Goal: Browse casually

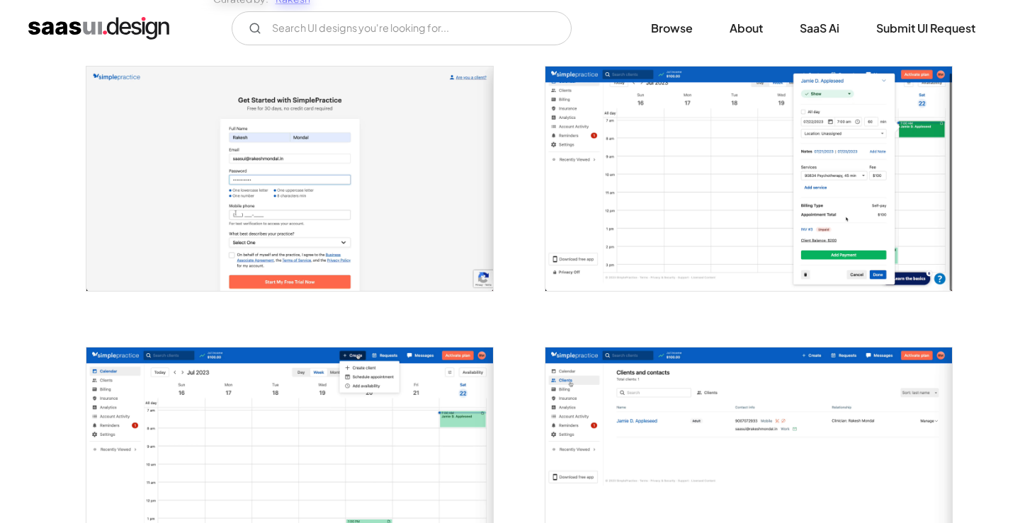
scroll to position [283, 0]
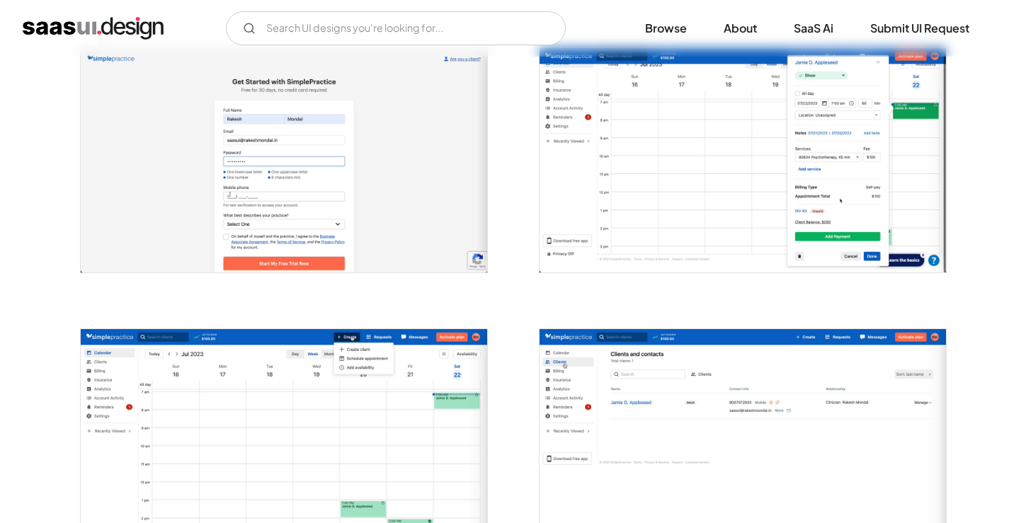
click at [710, 189] on img "open lightbox" at bounding box center [743, 160] width 406 height 224
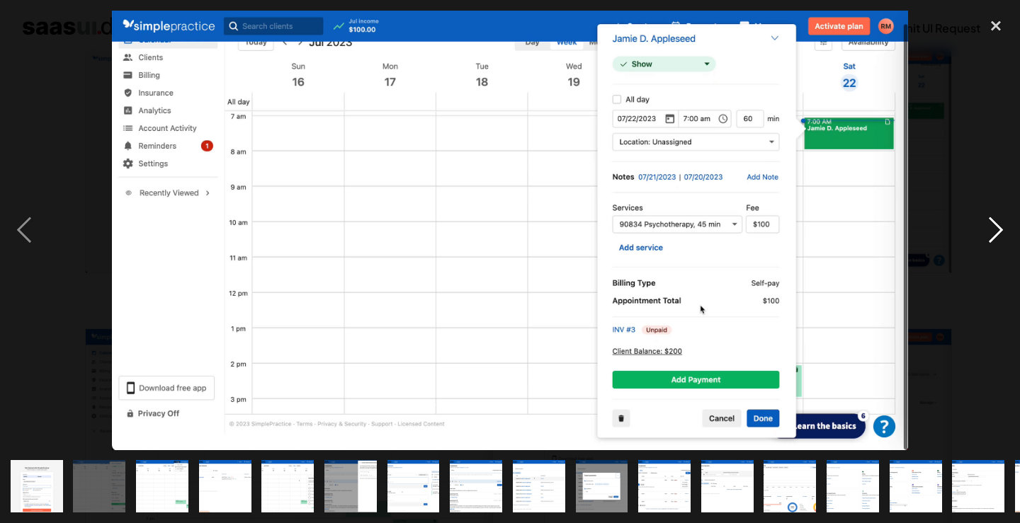
click at [1001, 229] on div "next image" at bounding box center [996, 231] width 48 height 440
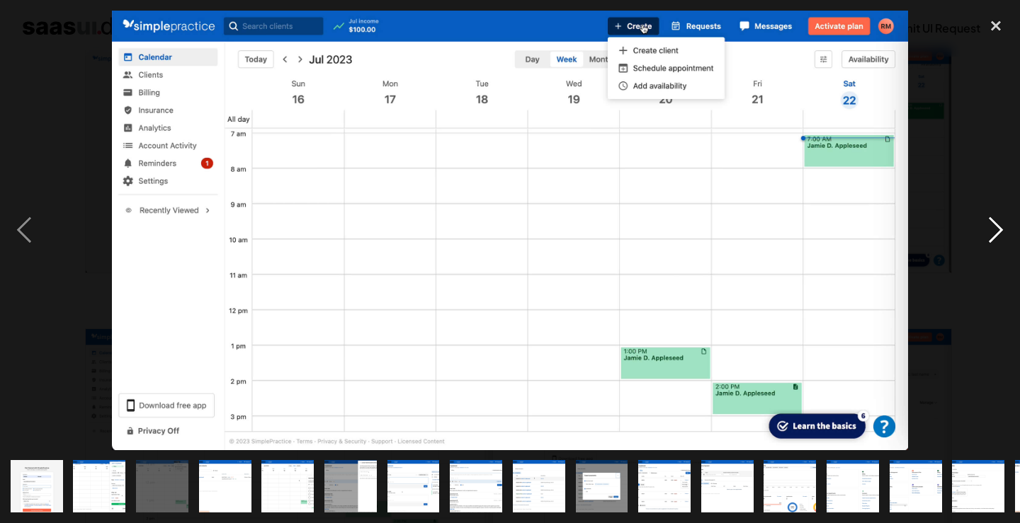
click at [1001, 229] on div "next image" at bounding box center [996, 231] width 48 height 440
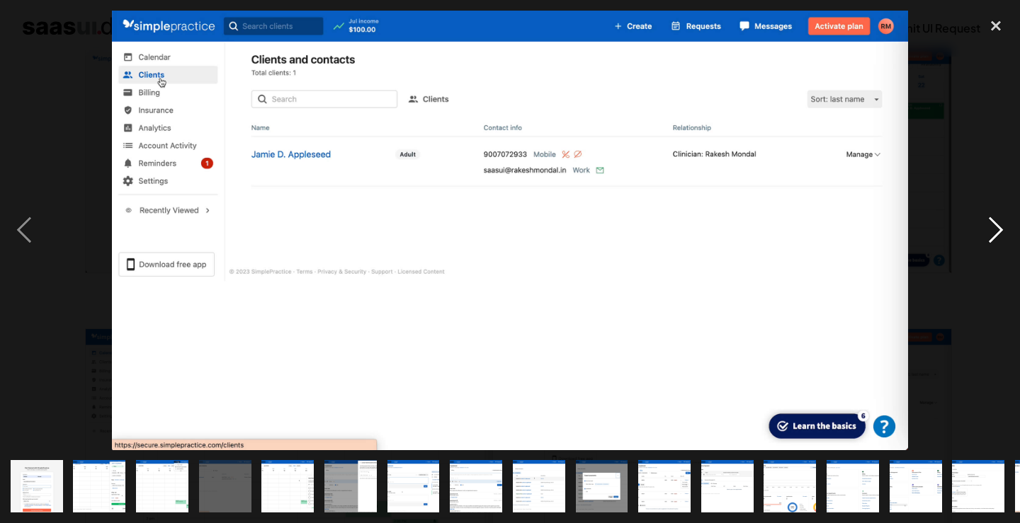
click at [1001, 229] on div "next image" at bounding box center [996, 231] width 48 height 440
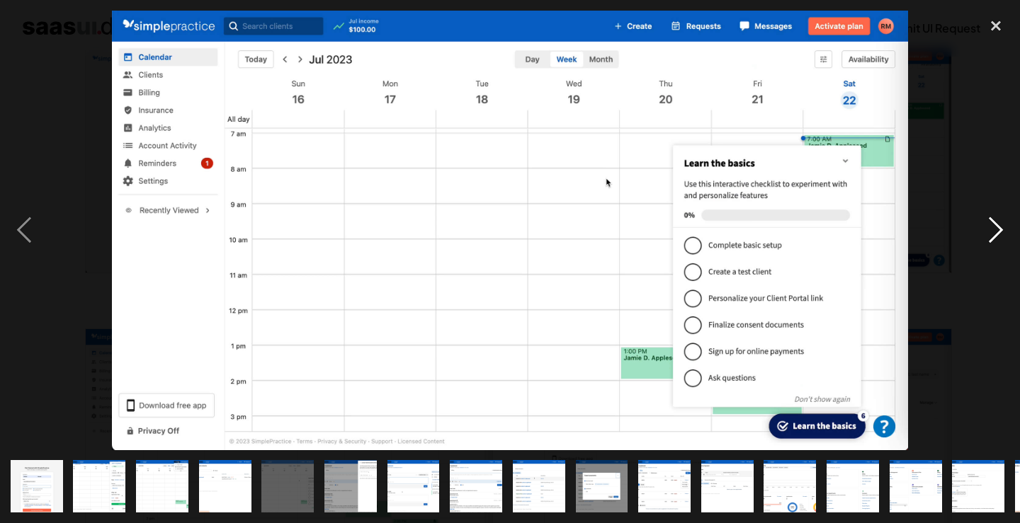
click at [999, 229] on div "next image" at bounding box center [996, 231] width 48 height 440
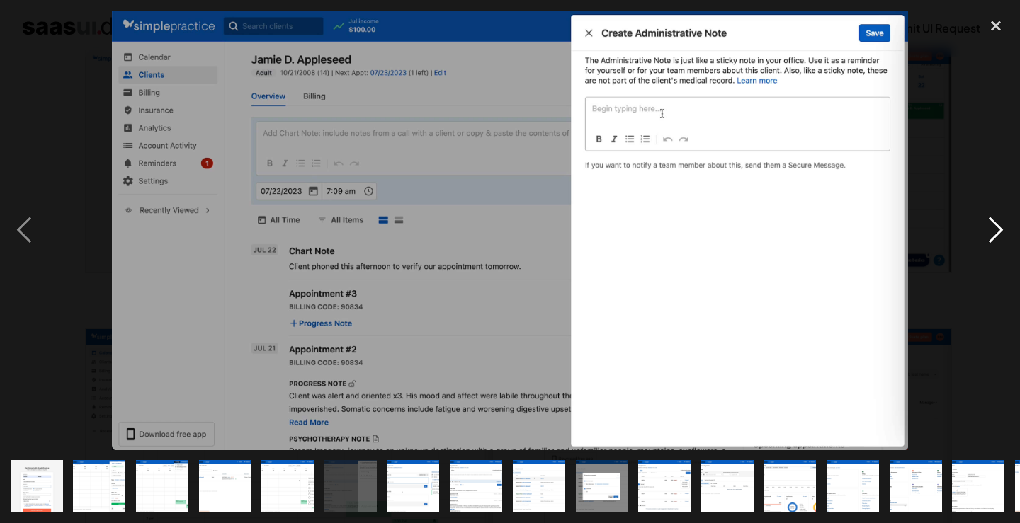
click at [999, 227] on div "next image" at bounding box center [996, 231] width 48 height 440
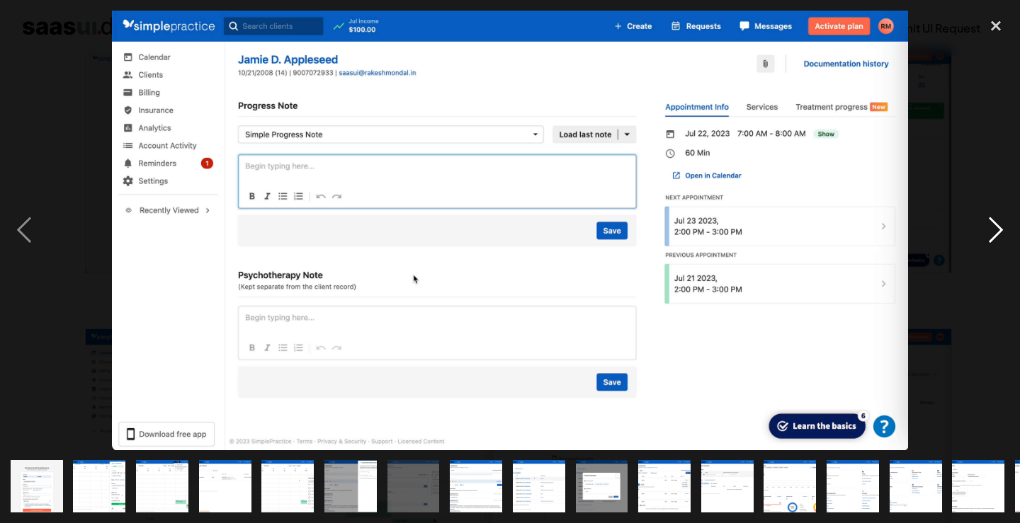
click at [1003, 227] on div "next image" at bounding box center [996, 231] width 48 height 440
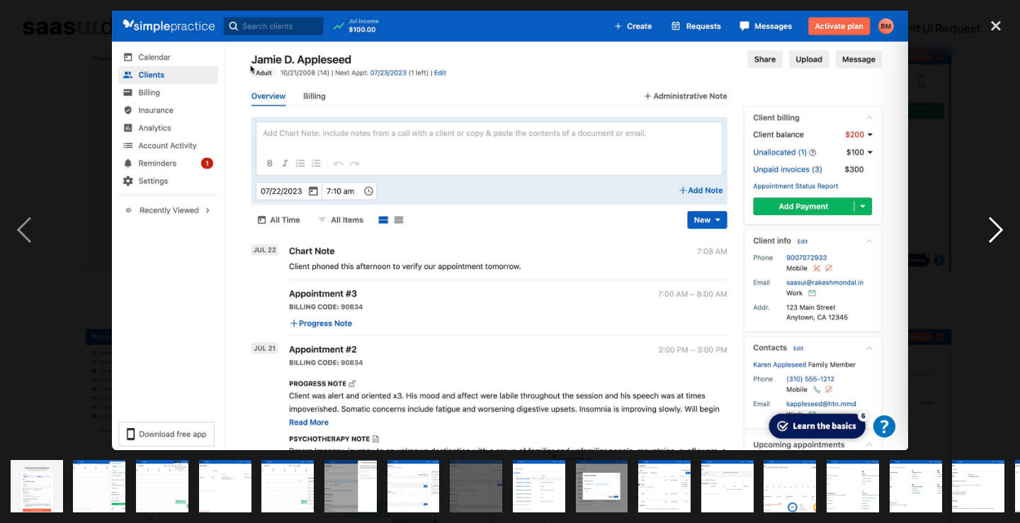
click at [1003, 231] on div "next image" at bounding box center [996, 231] width 48 height 440
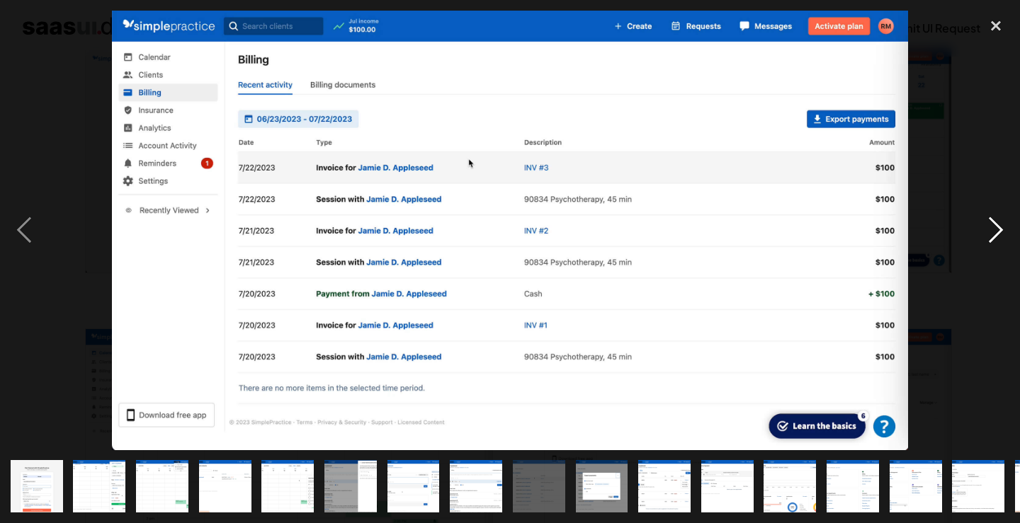
click at [1004, 232] on div "next image" at bounding box center [996, 231] width 48 height 440
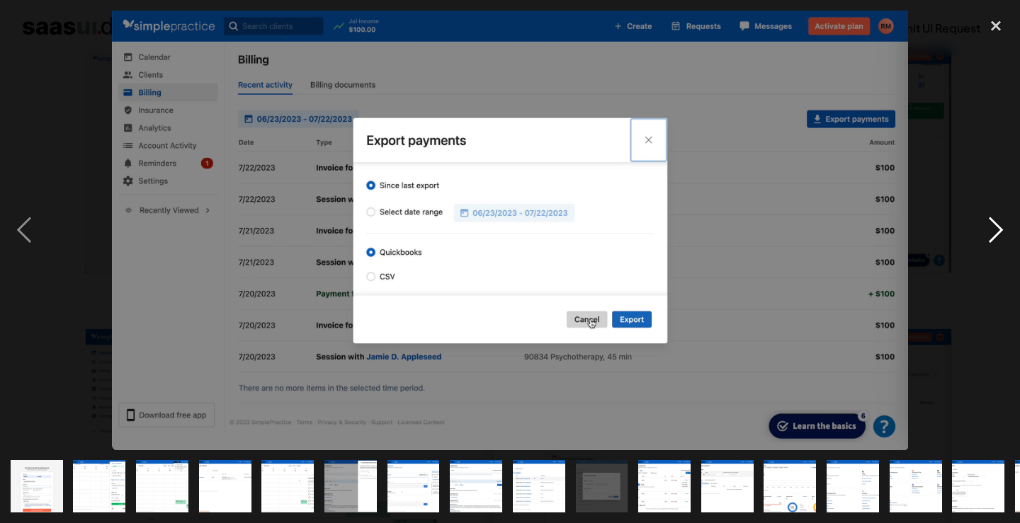
click at [1004, 232] on div "next image" at bounding box center [996, 231] width 48 height 440
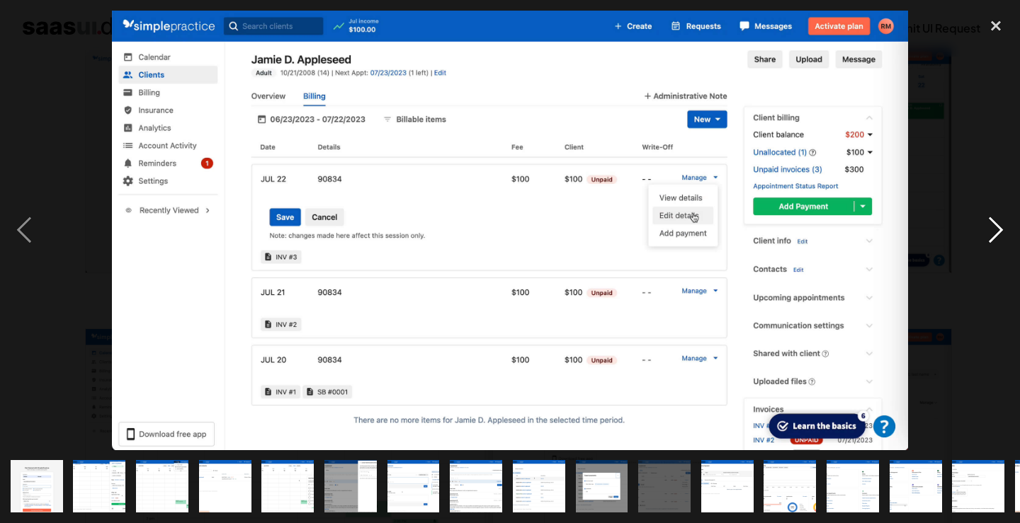
click at [1006, 237] on div "next image" at bounding box center [996, 231] width 48 height 440
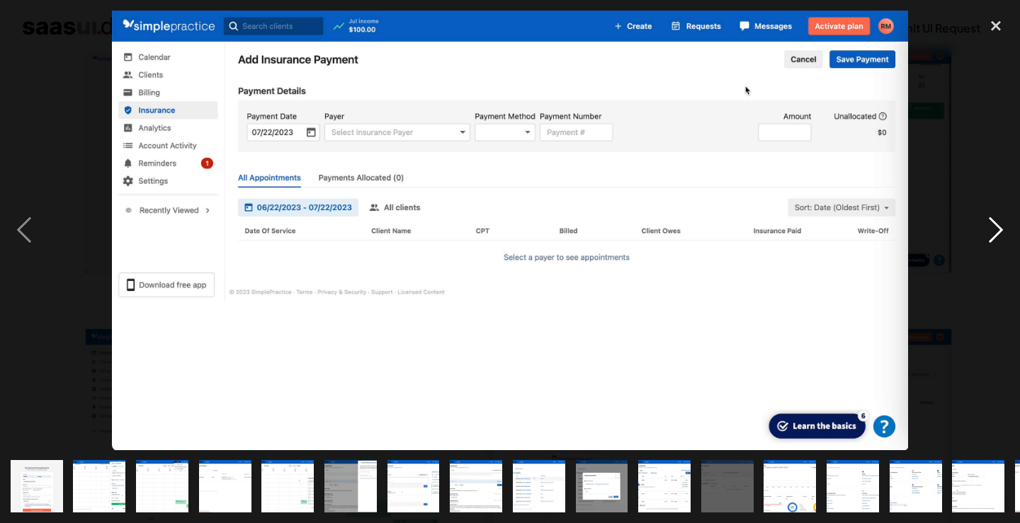
click at [1006, 237] on div "next image" at bounding box center [996, 231] width 48 height 440
